Goal: Navigation & Orientation: Find specific page/section

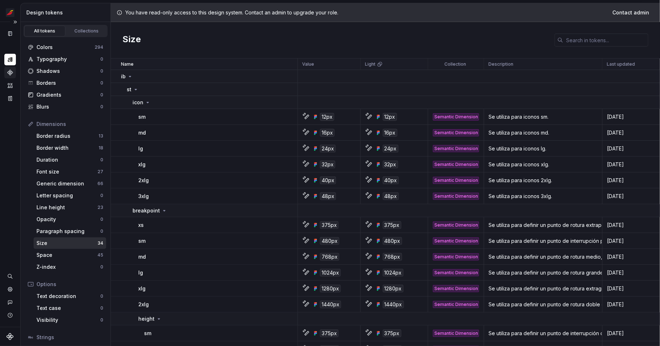
click at [8, 76] on div "Components" at bounding box center [10, 73] width 12 height 12
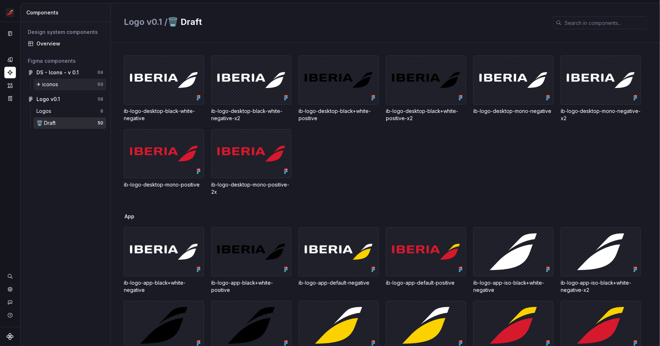
click at [53, 84] on div "✈︎ iconos" at bounding box center [48, 84] width 25 height 7
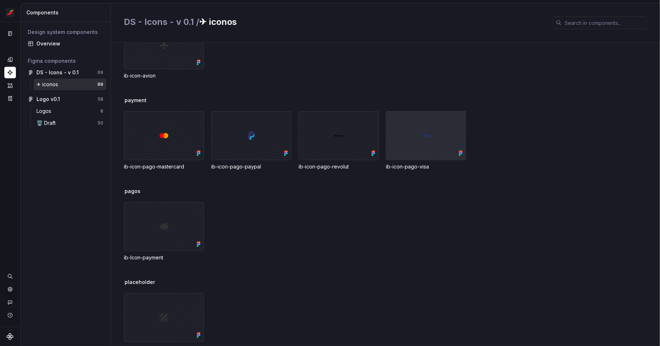
scroll to position [245, 0]
